Goal: Navigation & Orientation: Find specific page/section

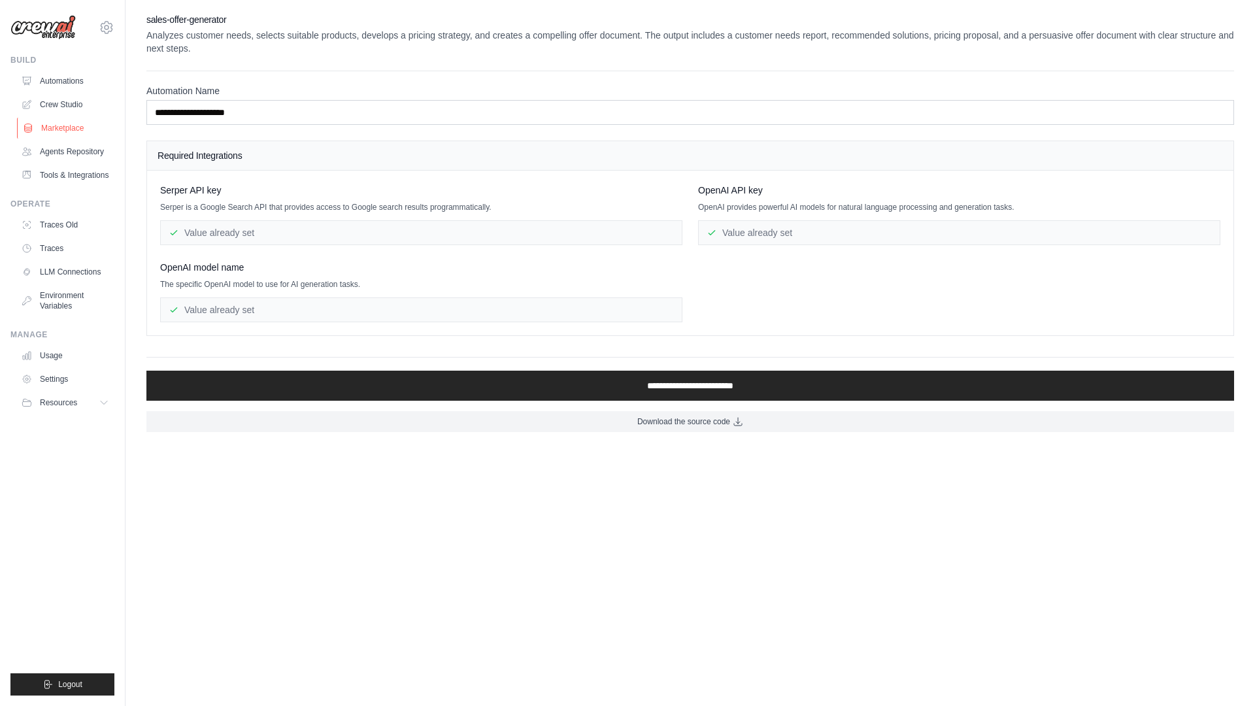
click at [54, 126] on link "Marketplace" at bounding box center [66, 128] width 99 height 21
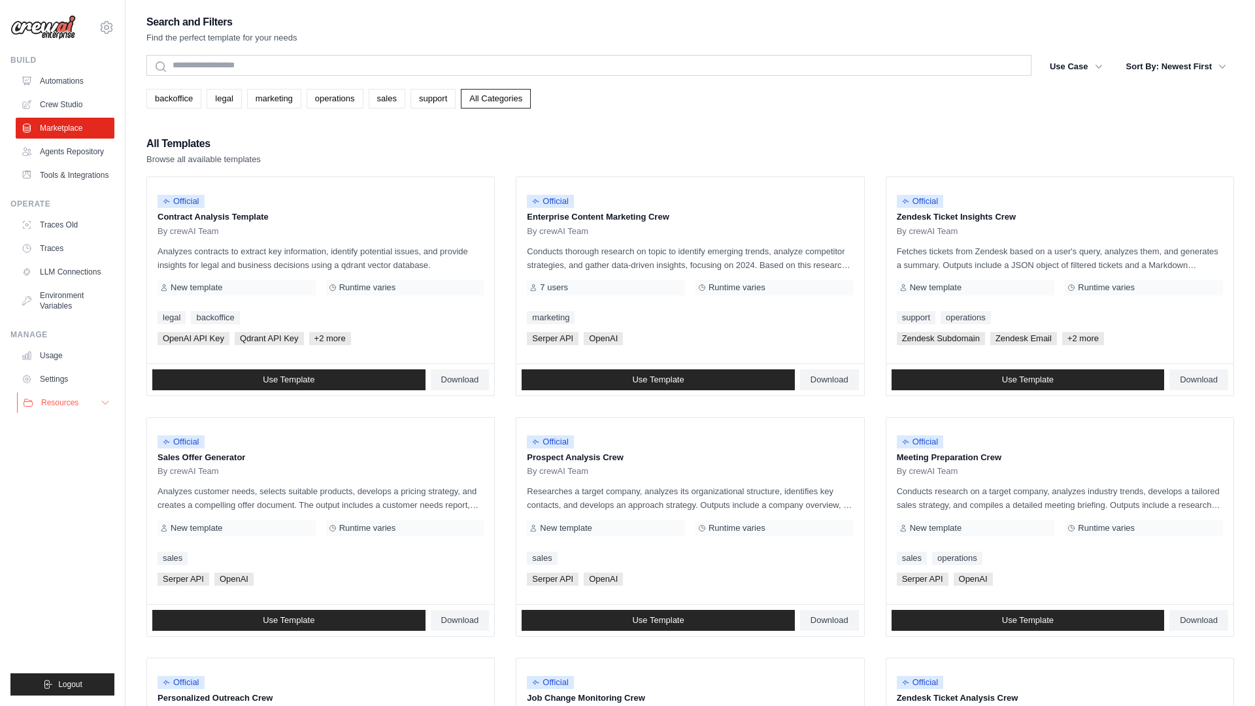
click at [54, 406] on button "Resources" at bounding box center [66, 402] width 99 height 21
click at [54, 388] on link "Settings" at bounding box center [66, 379] width 99 height 21
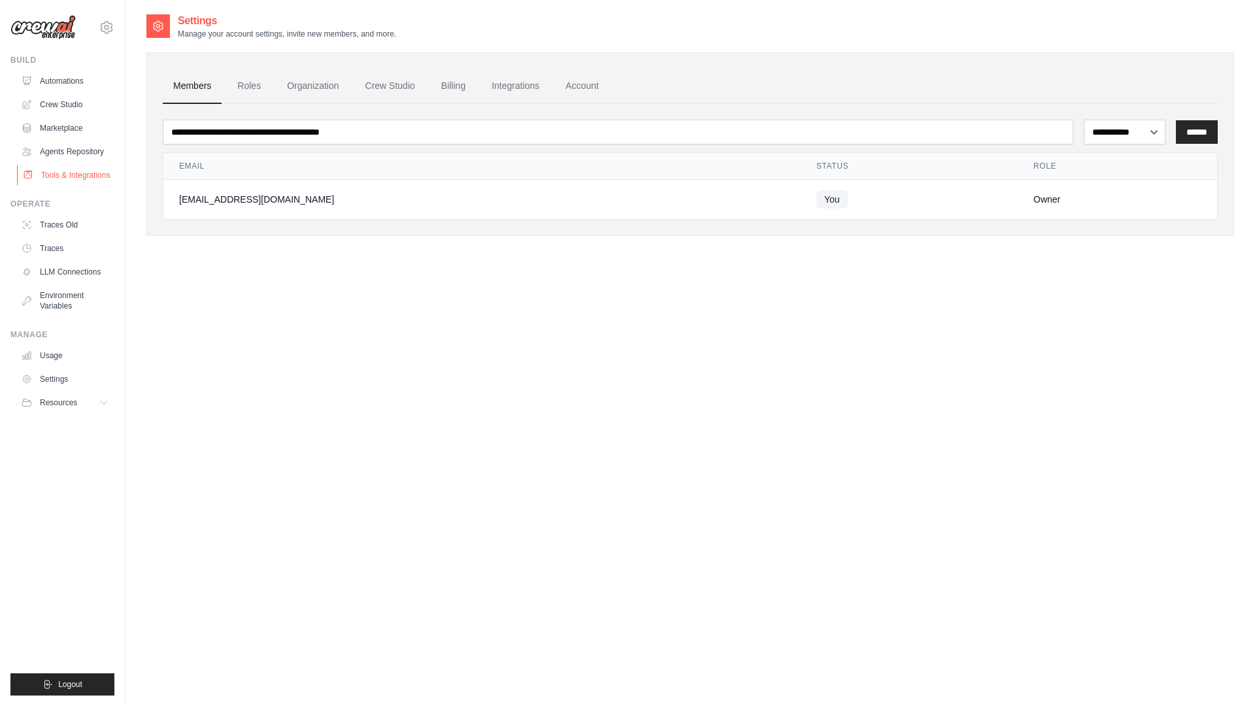
click at [65, 172] on link "Tools & Integrations" at bounding box center [66, 175] width 99 height 21
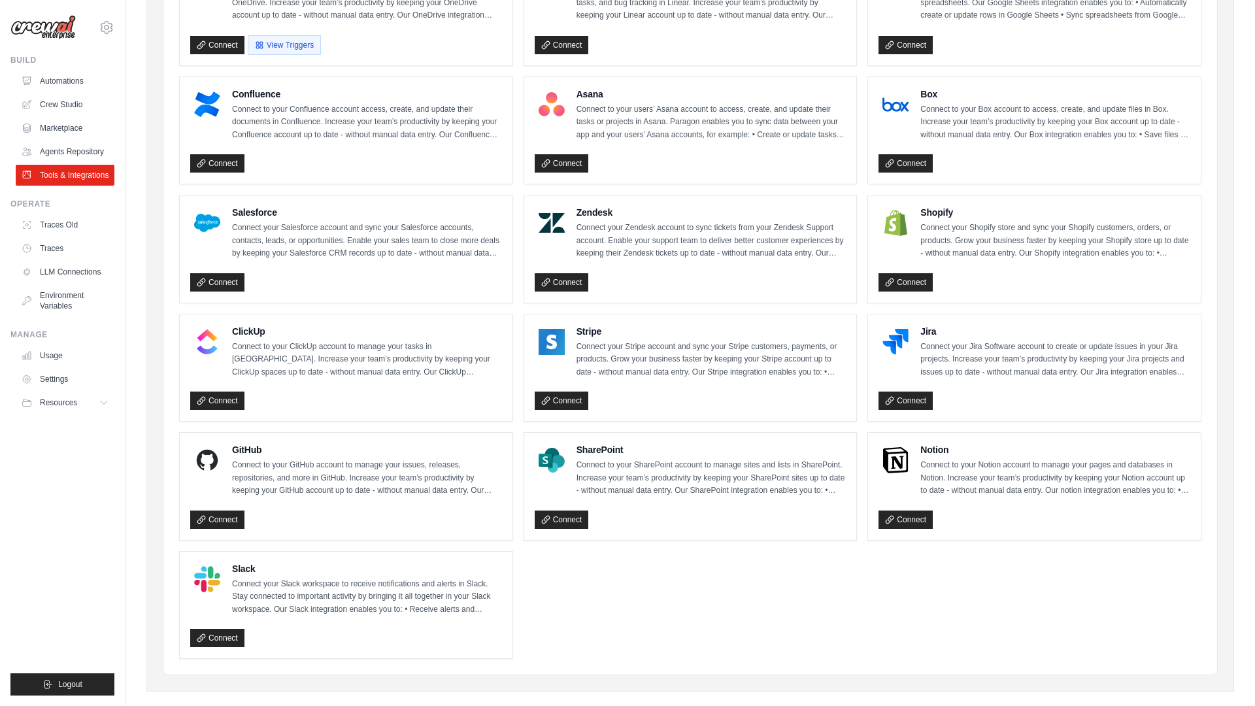
scroll to position [469, 0]
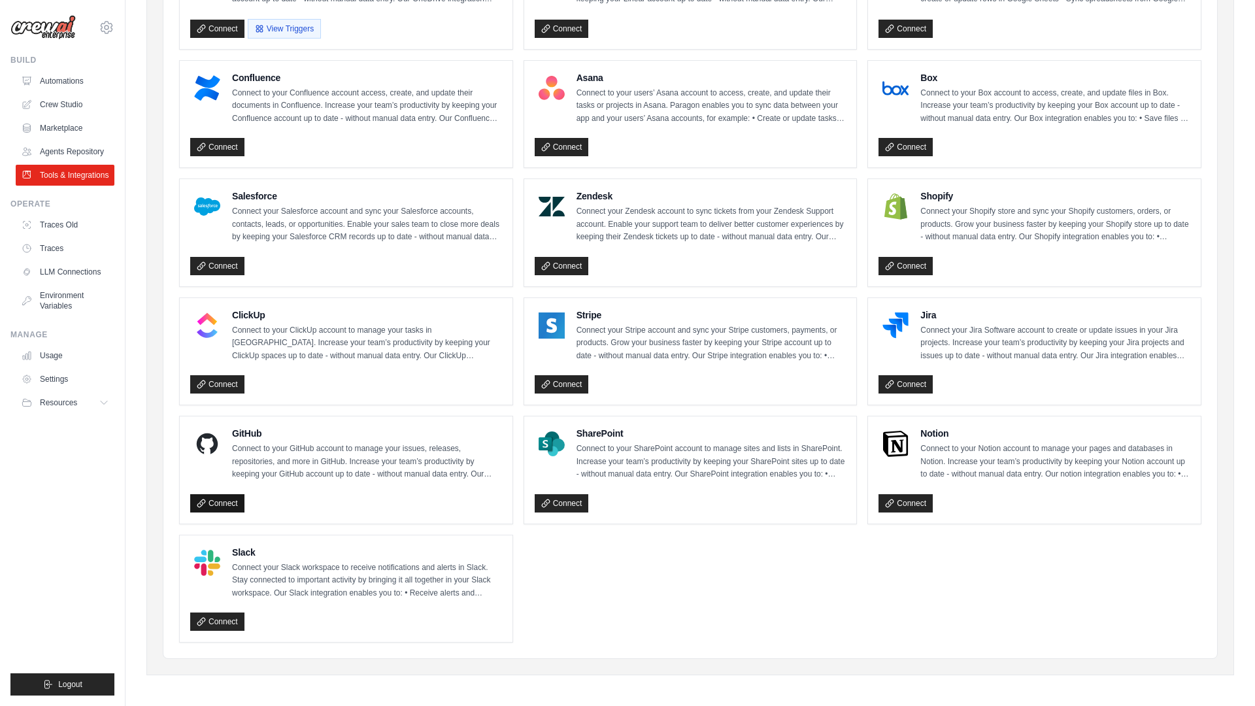
click at [231, 503] on link "Connect" at bounding box center [217, 503] width 54 height 18
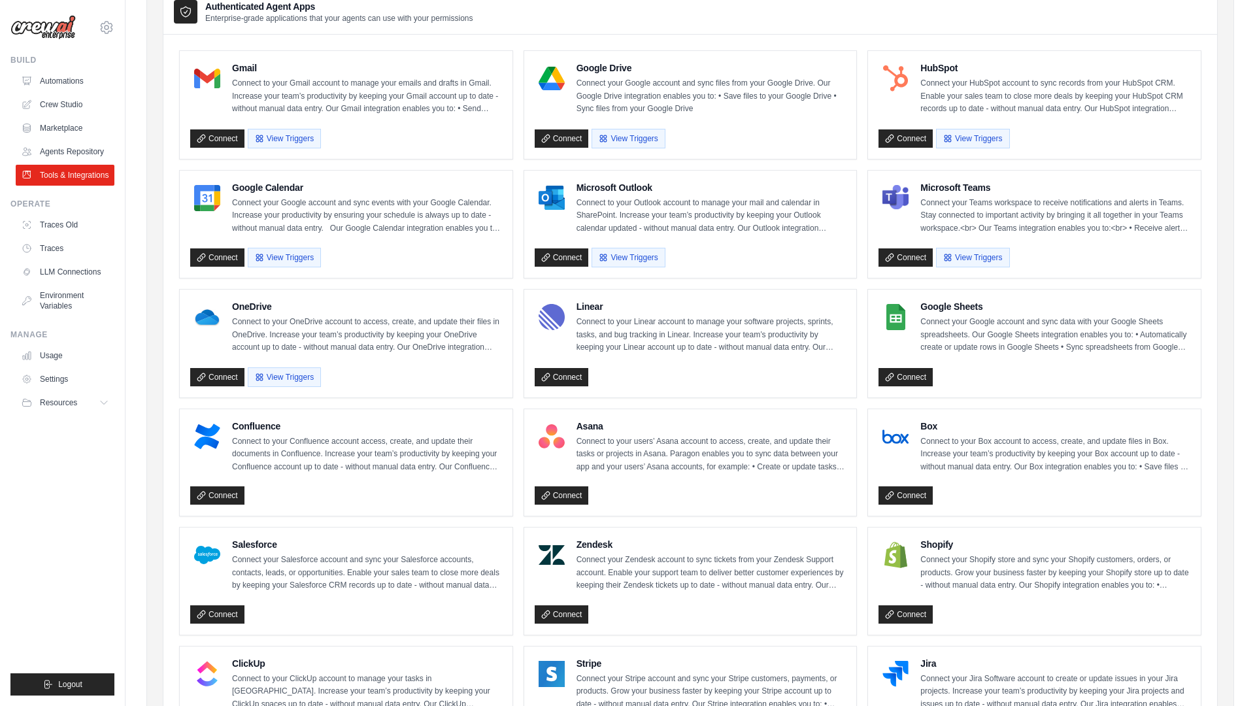
scroll to position [0, 0]
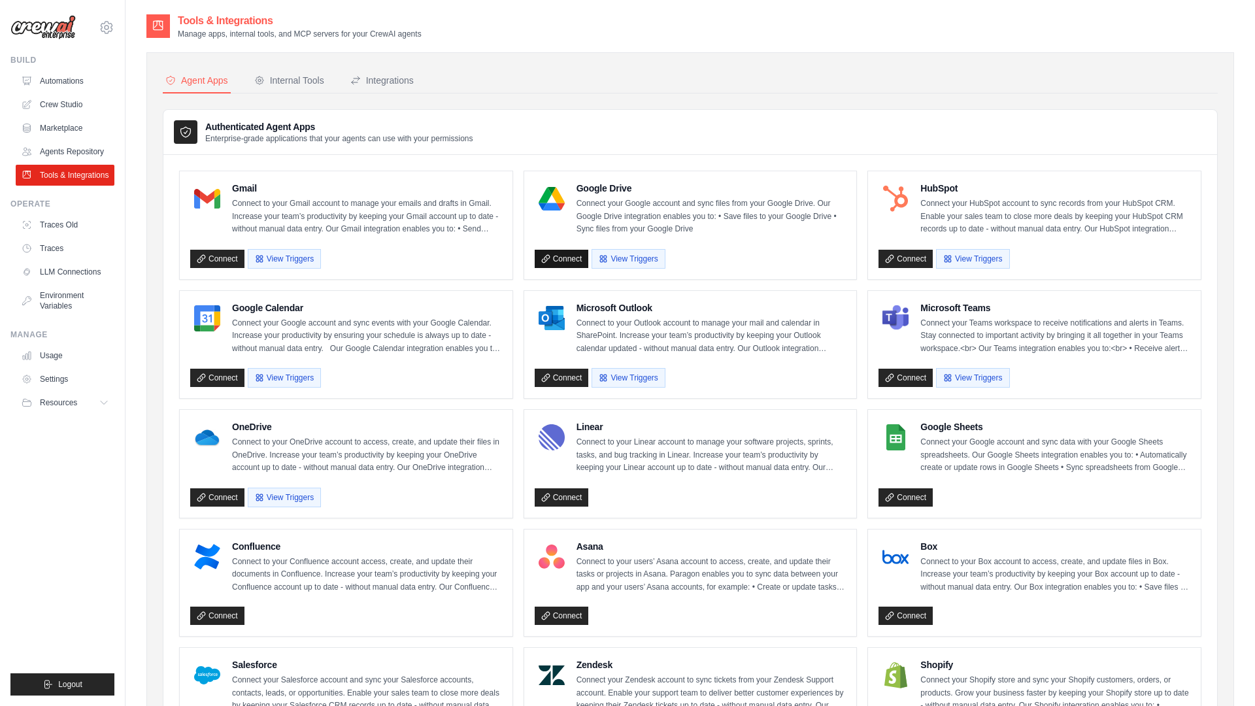
click at [562, 262] on link "Connect" at bounding box center [562, 259] width 54 height 18
click at [70, 148] on link "Agents Repository" at bounding box center [66, 151] width 99 height 21
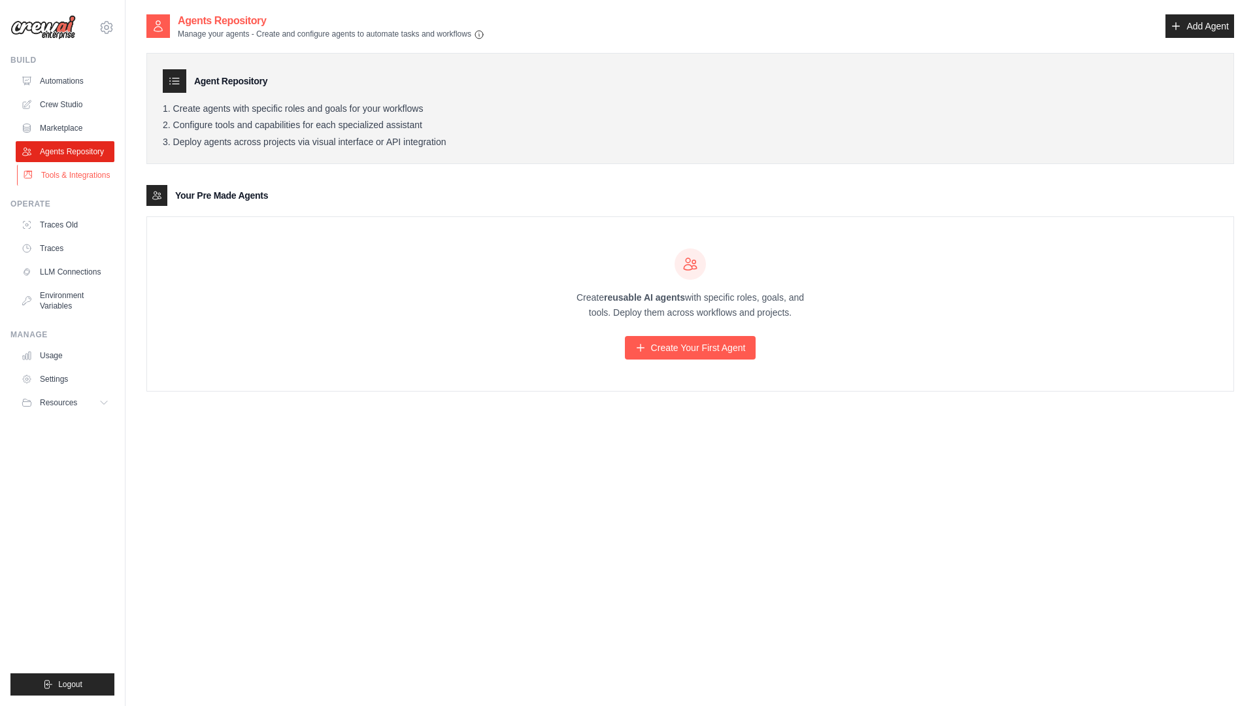
click at [67, 186] on link "Tools & Integrations" at bounding box center [66, 175] width 99 height 21
